Goal: Transaction & Acquisition: Book appointment/travel/reservation

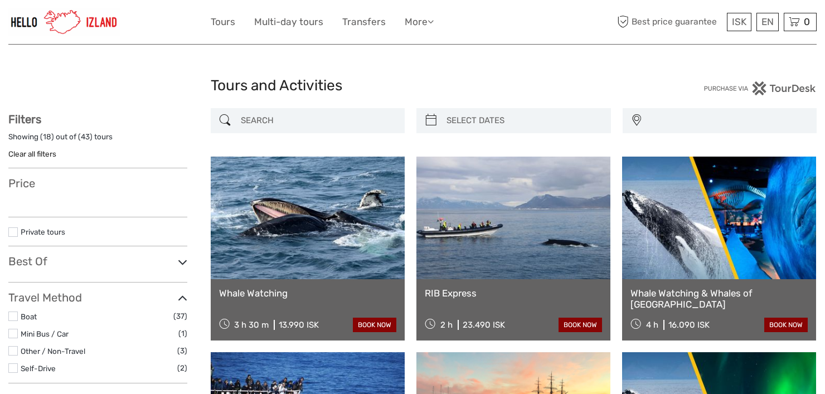
select select
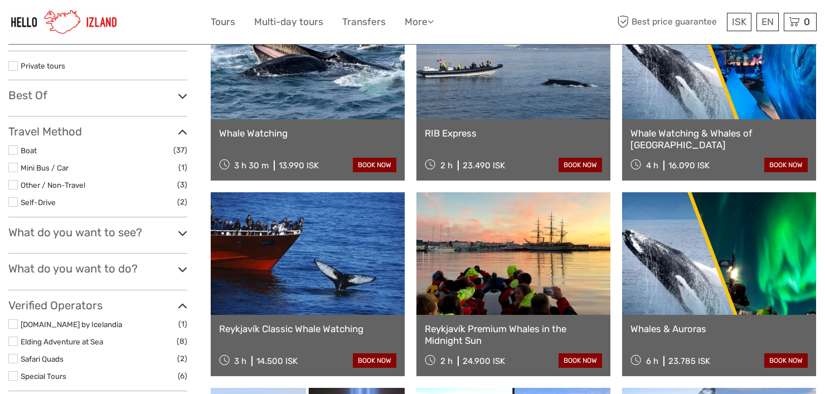
scroll to position [185, 0]
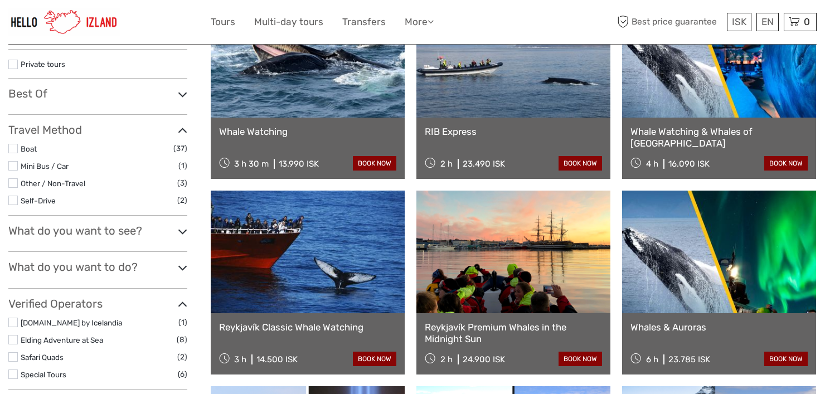
click at [358, 298] on link at bounding box center [308, 252] width 194 height 123
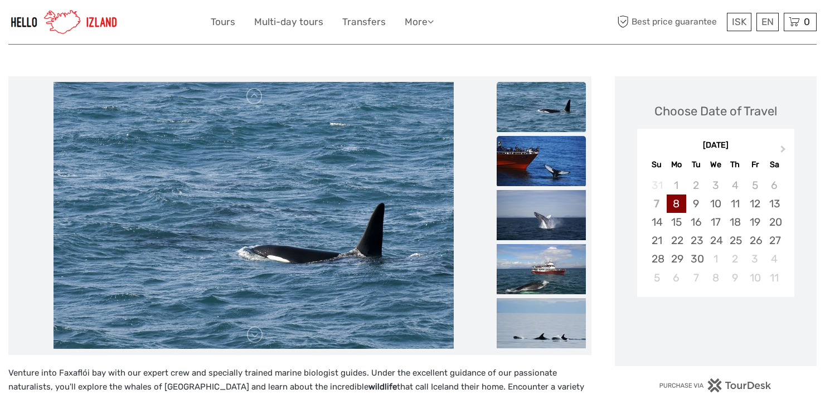
click at [525, 153] on img at bounding box center [541, 161] width 89 height 50
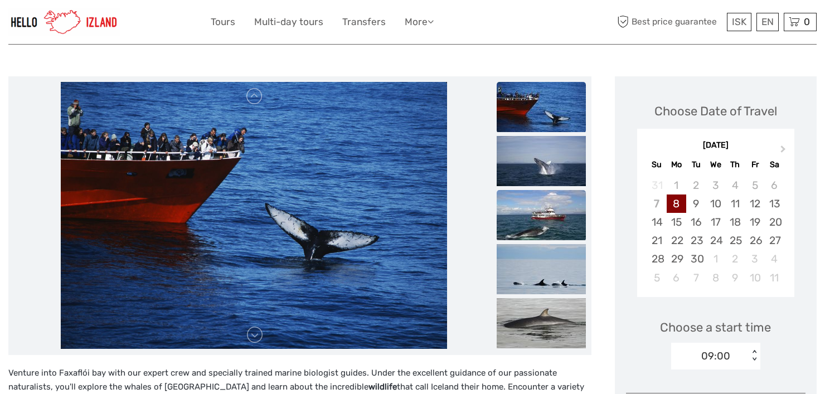
click at [552, 227] on img at bounding box center [541, 215] width 89 height 50
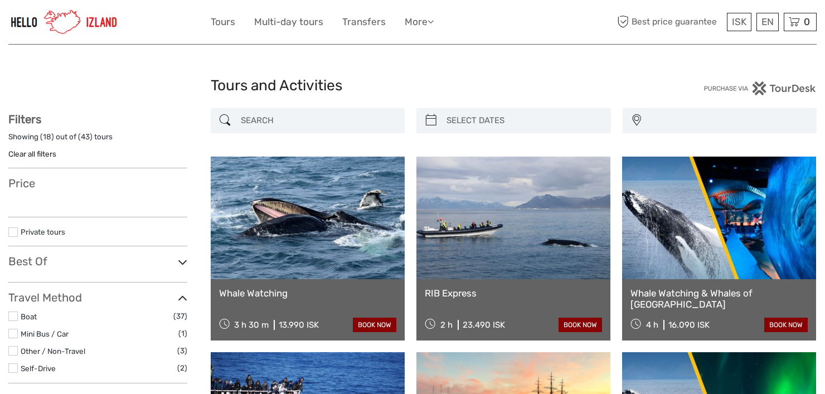
select select
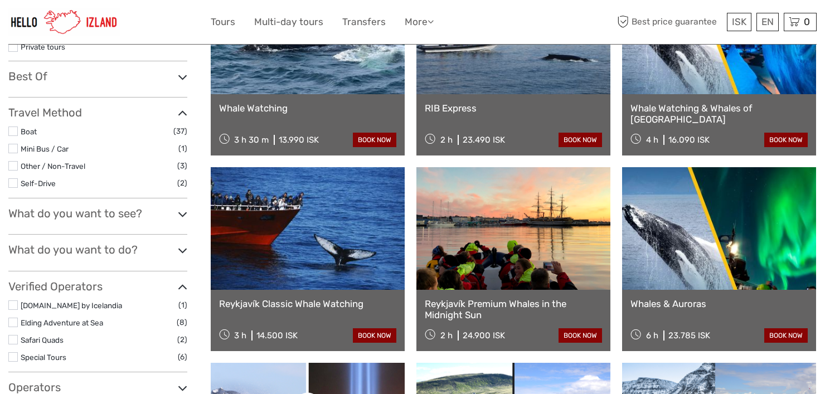
select select
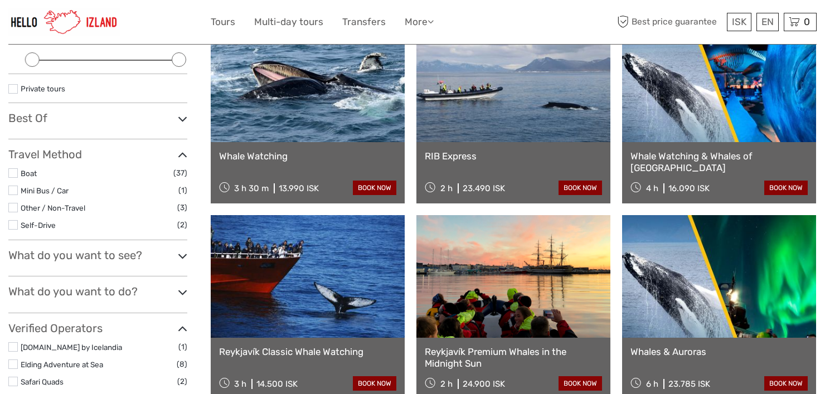
scroll to position [129, 0]
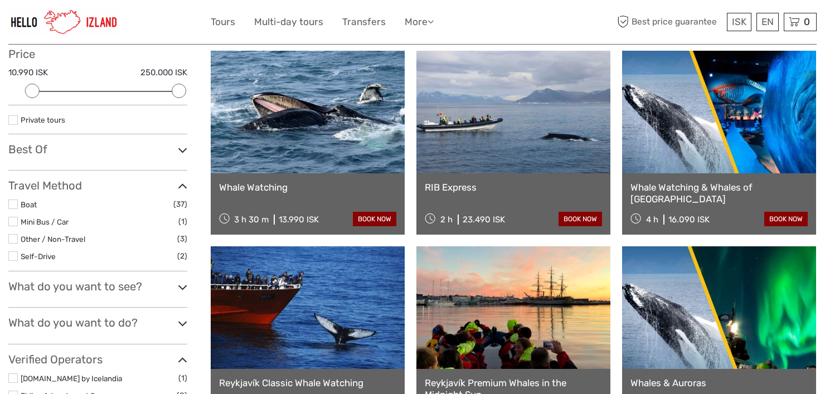
click at [318, 138] on link at bounding box center [308, 112] width 194 height 123
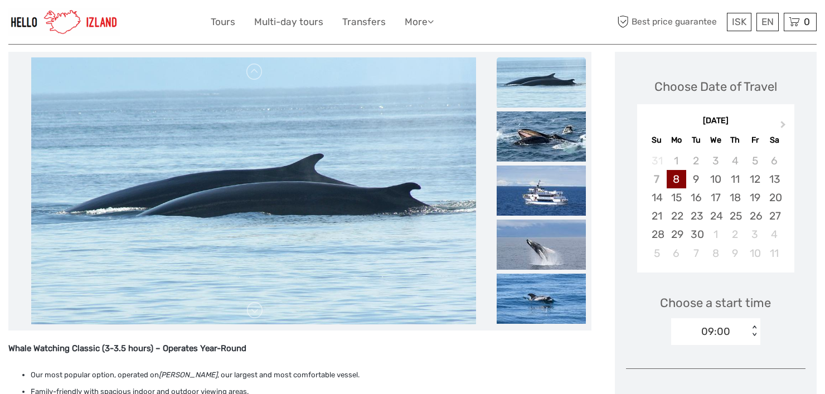
scroll to position [167, 0]
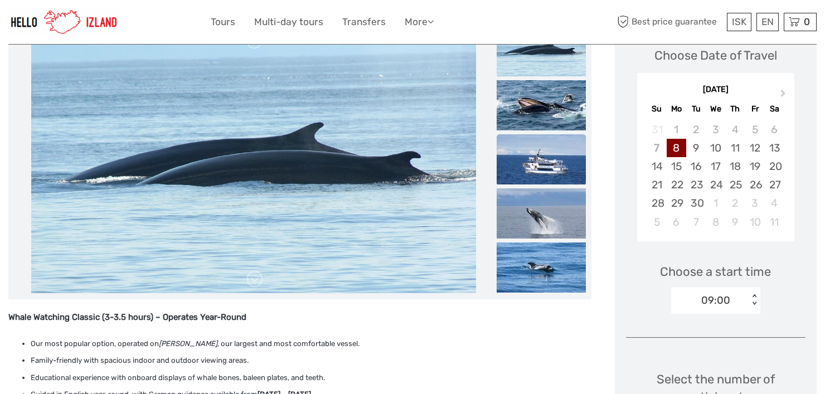
click at [550, 173] on img at bounding box center [541, 159] width 89 height 50
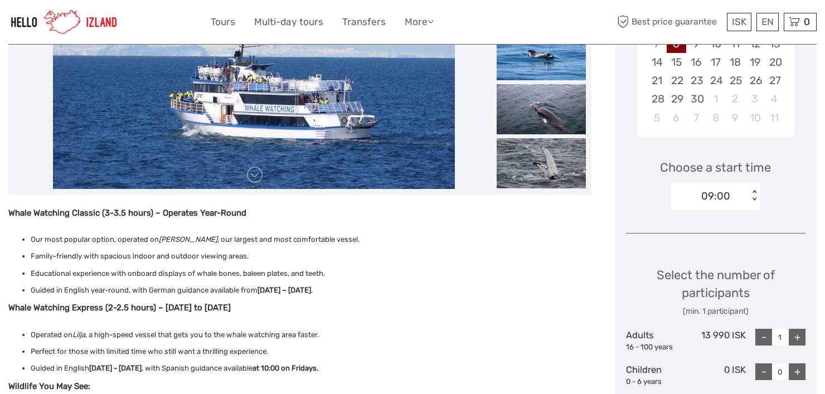
scroll to position [279, 0]
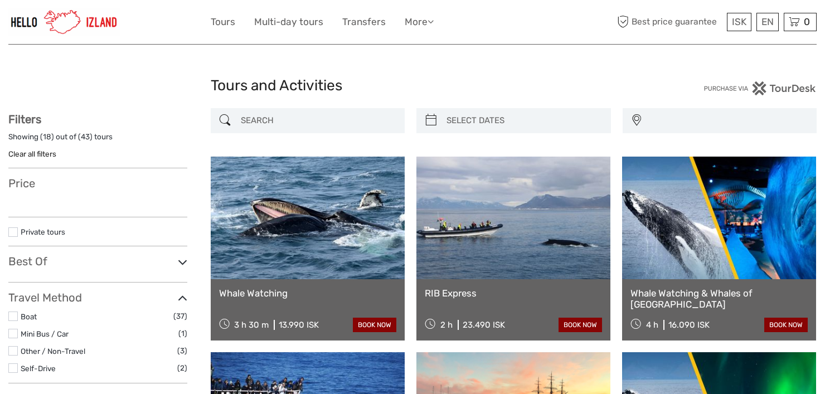
select select
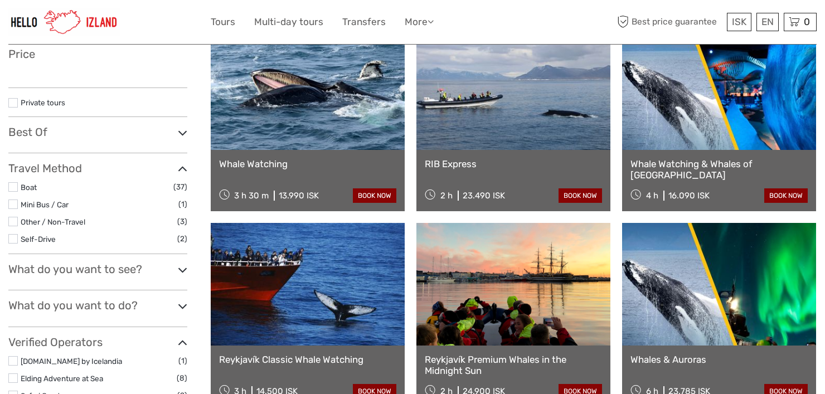
select select
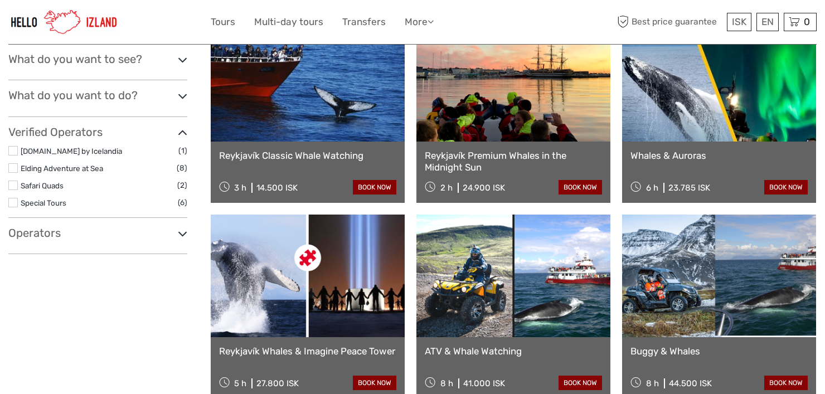
scroll to position [352, 0]
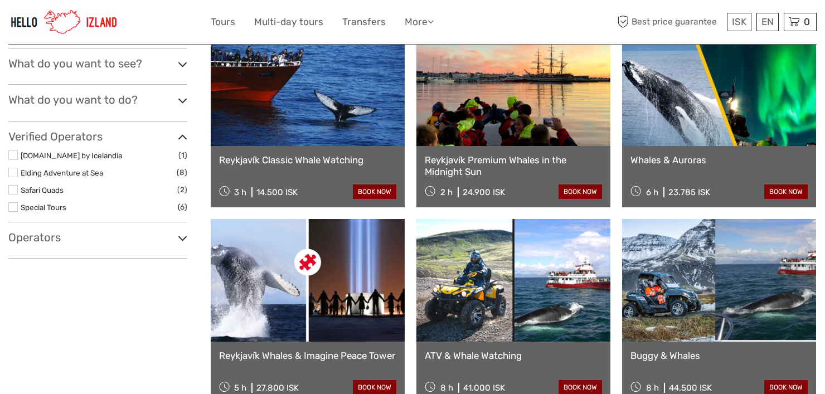
click at [325, 123] on link at bounding box center [308, 84] width 194 height 123
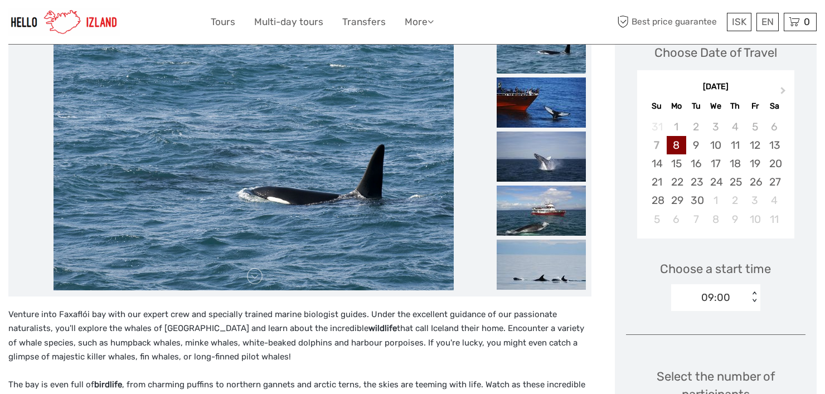
scroll to position [193, 0]
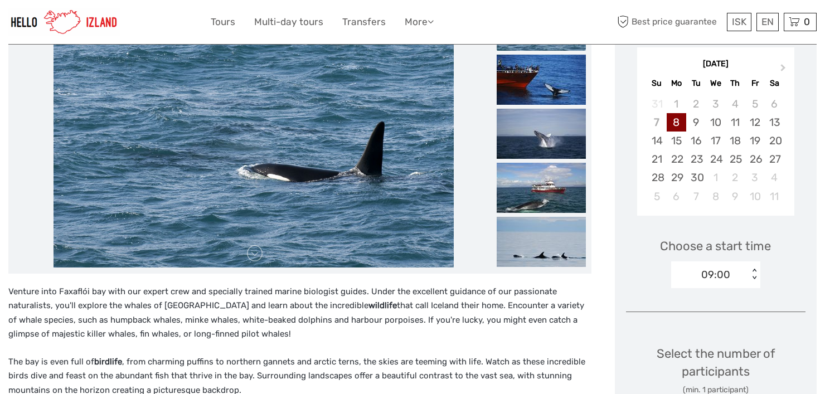
click at [744, 274] on div "09:00" at bounding box center [709, 274] width 77 height 17
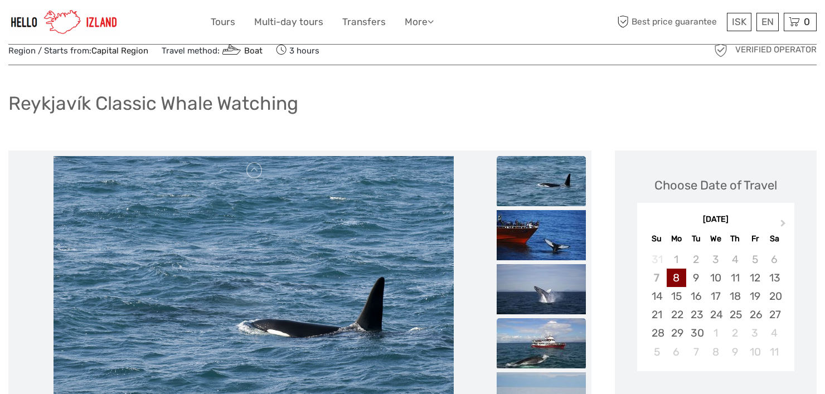
scroll to position [0, 0]
